Goal: Find specific page/section: Find specific page/section

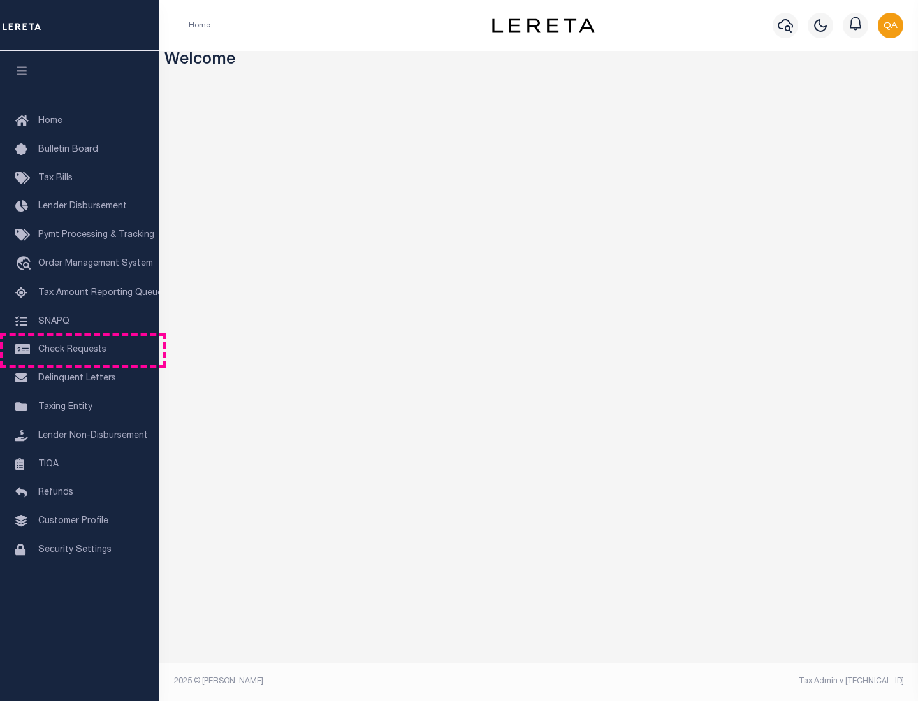
click at [80, 350] on span "Check Requests" at bounding box center [72, 350] width 68 height 9
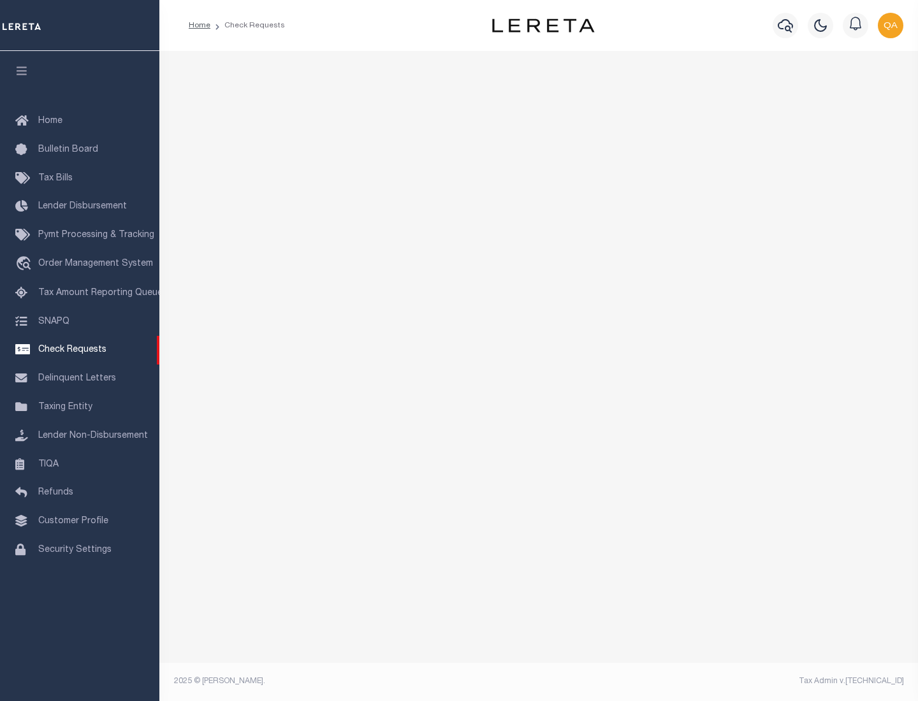
select select "50"
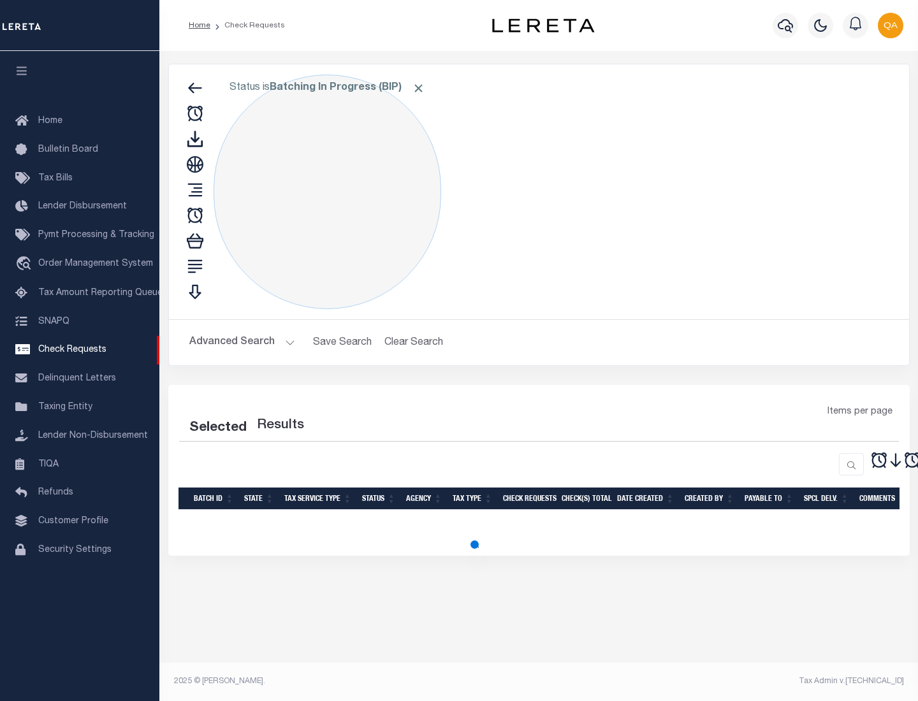
select select "50"
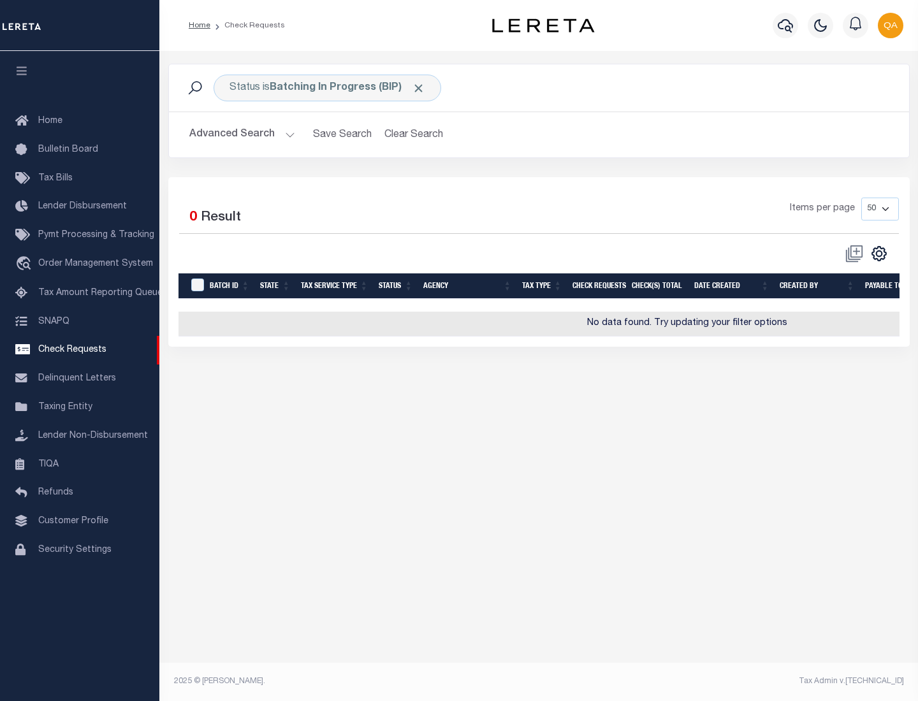
click at [419, 88] on span "Click to Remove" at bounding box center [418, 88] width 13 height 13
